Goal: Find contact information: Find contact information

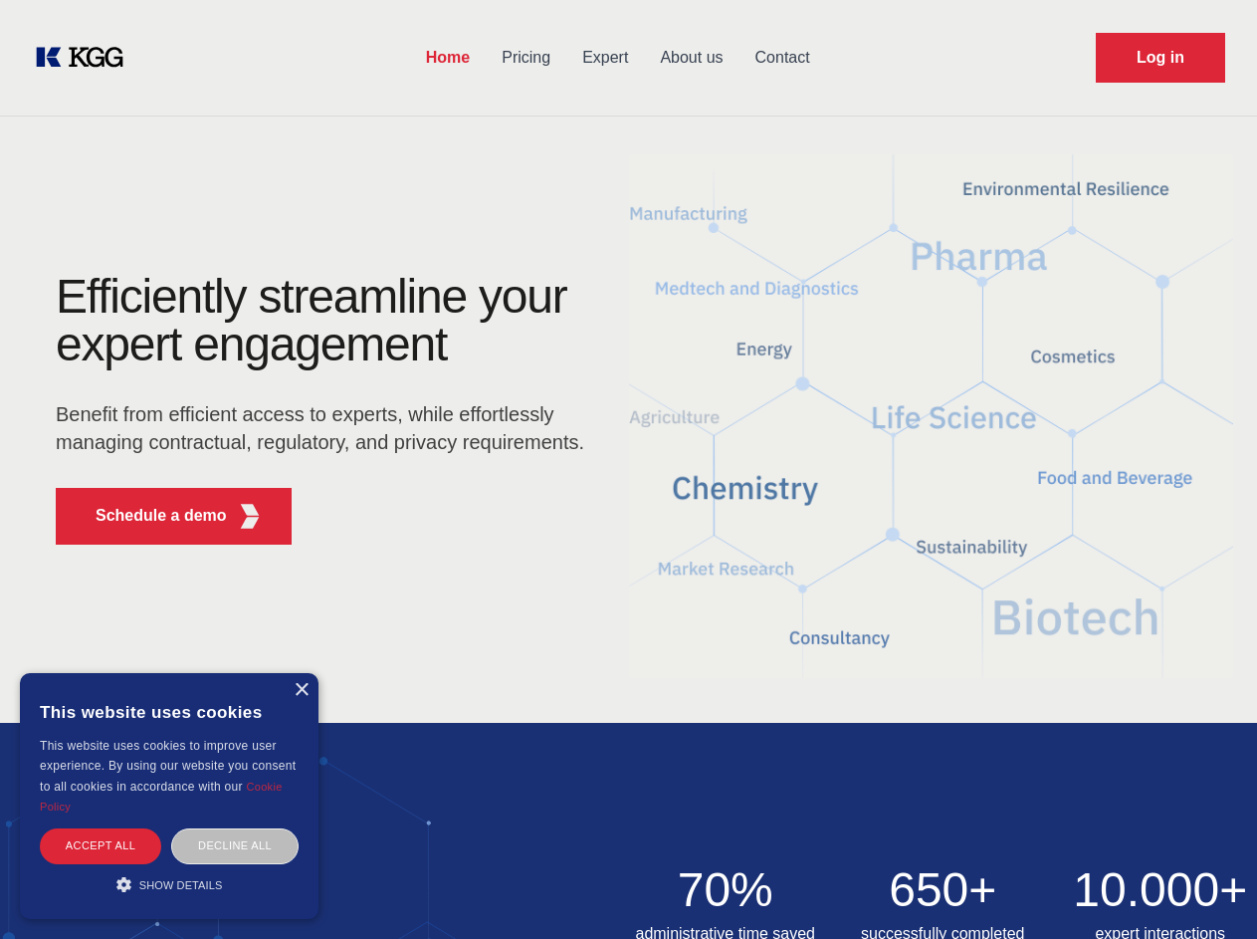
click at [628, 469] on div "Efficiently streamline your expert engagement Benefit from efficient access to …" at bounding box center [326, 417] width 605 height 288
click at [149, 516] on p "Schedule a demo" at bounding box center [161, 516] width 131 height 24
click at [301, 690] on div "× This website uses cookies This website uses cookies to improve user experienc…" at bounding box center [169, 796] width 299 height 246
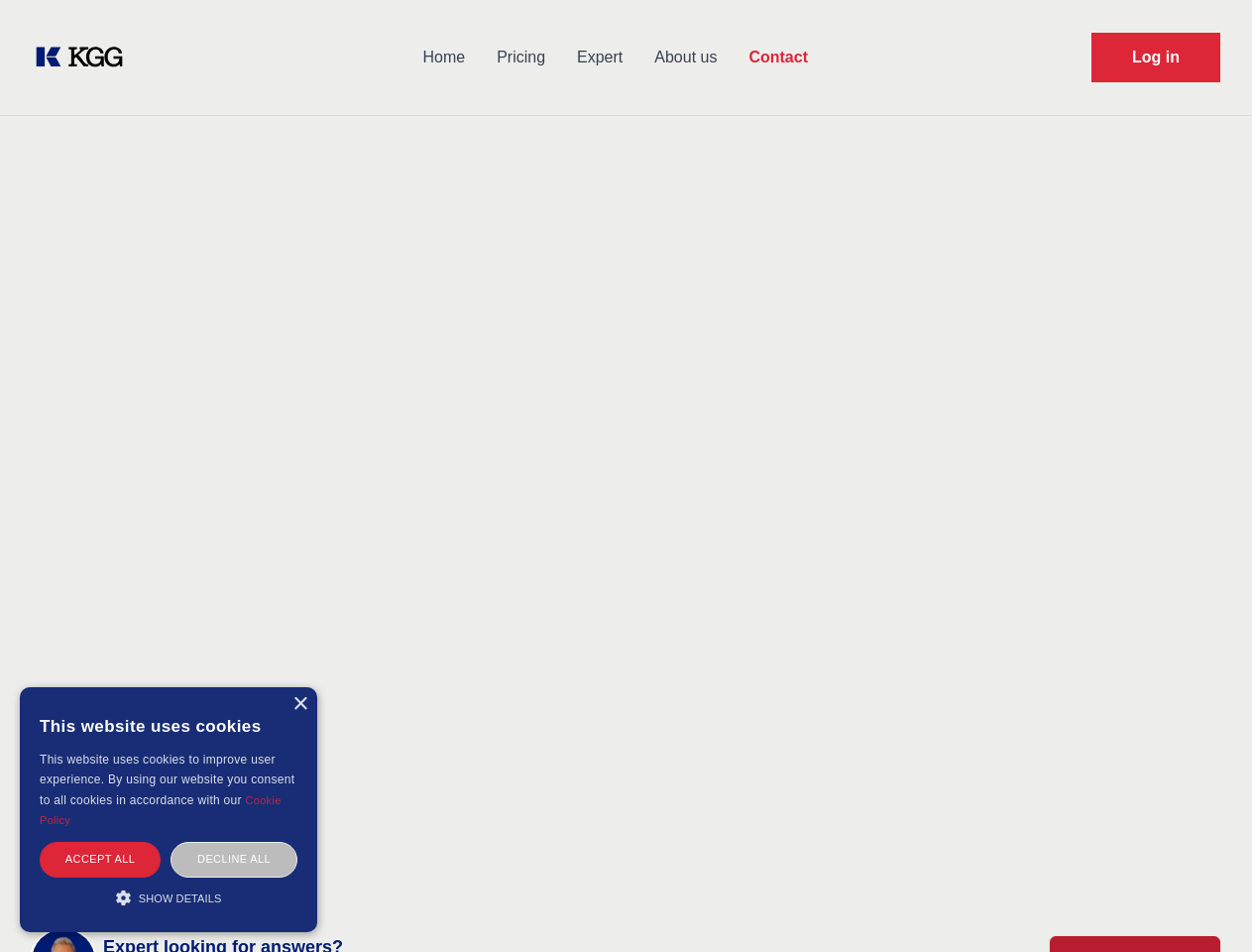
click at [101, 841] on div "Accept all" at bounding box center [100, 858] width 121 height 35
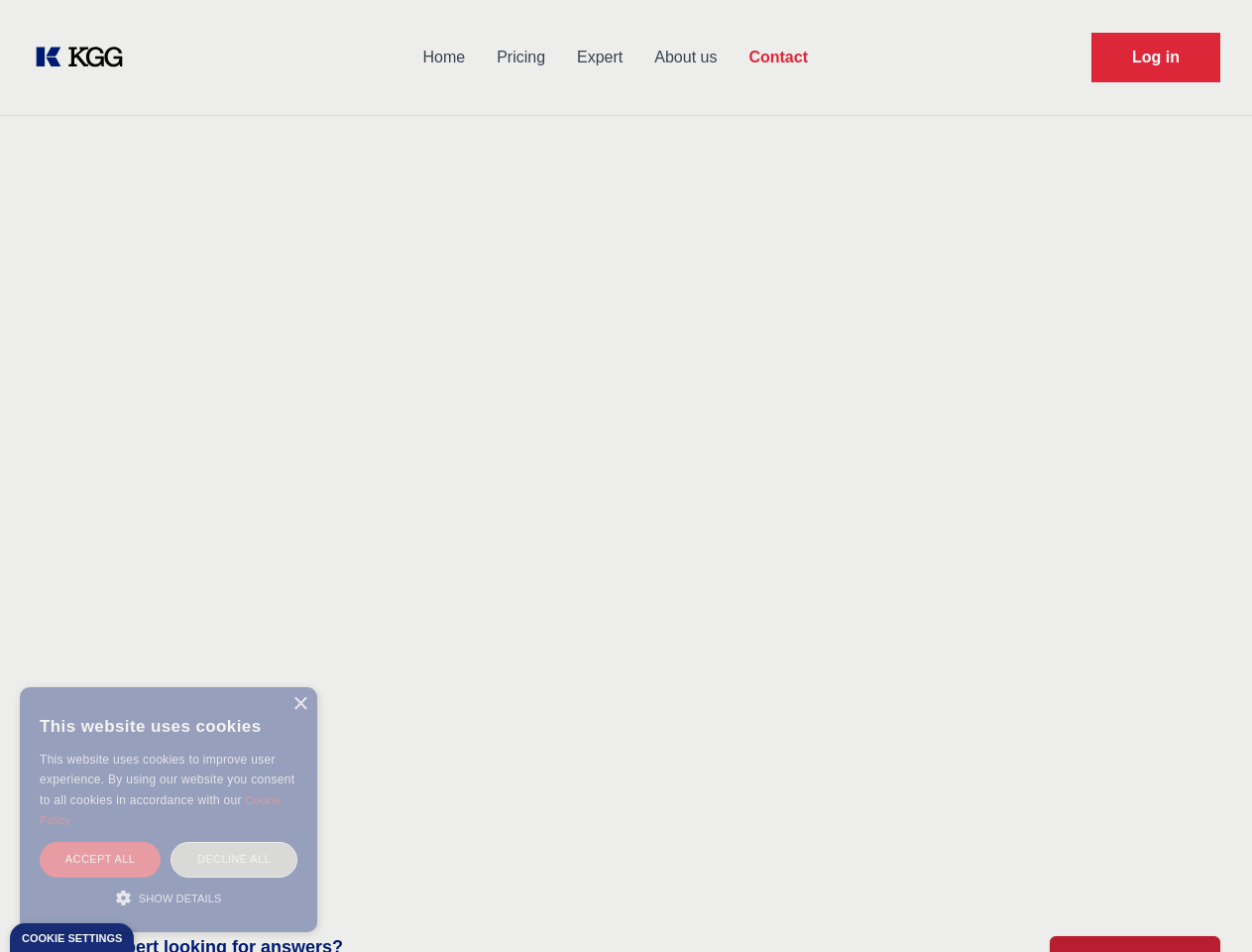
click at [234, 841] on div "Decline all" at bounding box center [233, 858] width 126 height 35
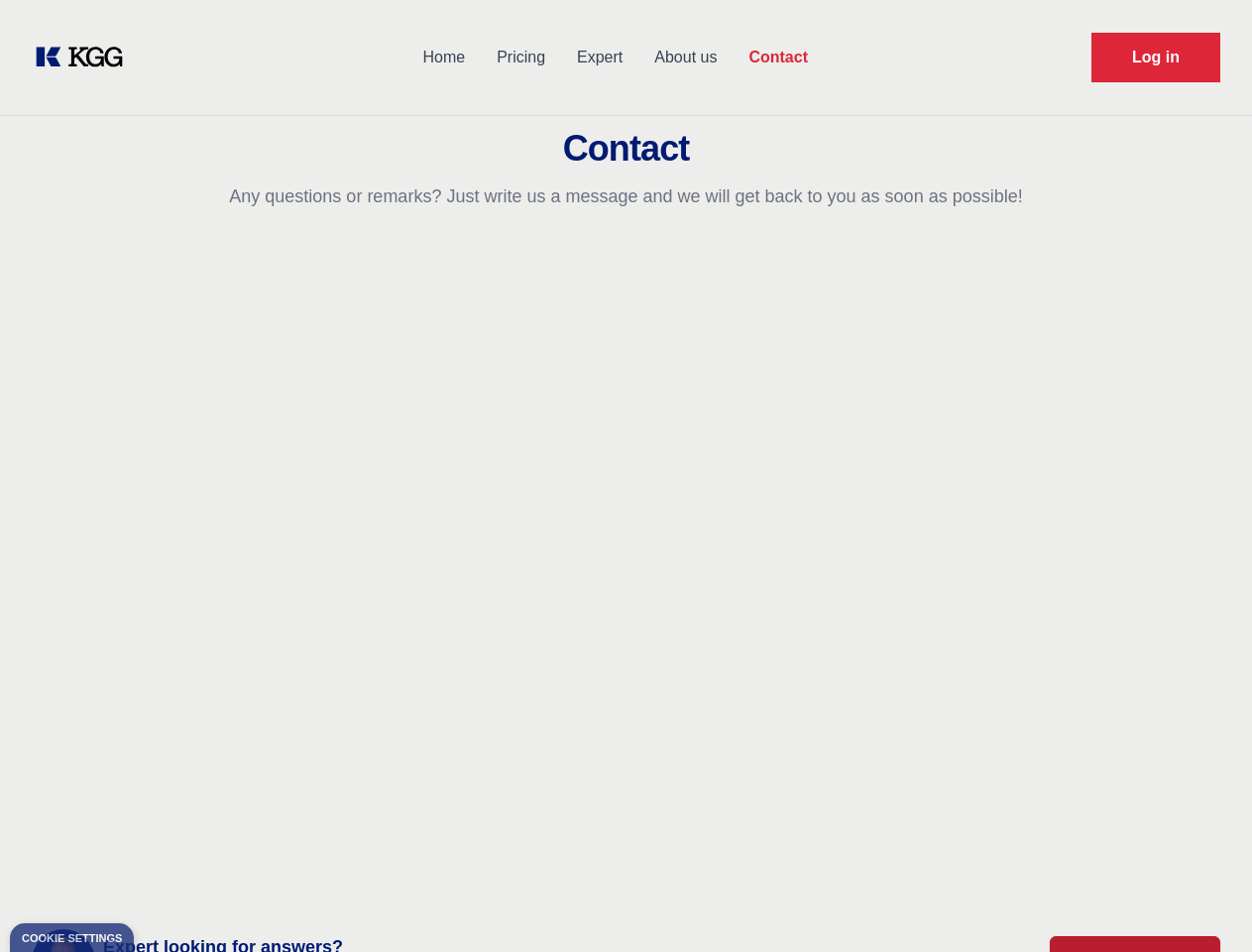
click at [168, 880] on main "Contact Any questions or remarks? Just write us a message and we will get back …" at bounding box center [626, 516] width 1252 height 1032
